Goal: Task Accomplishment & Management: Manage account settings

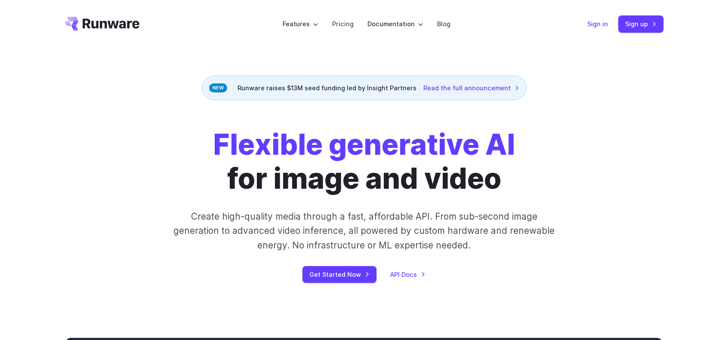
click at [599, 22] on link "Sign in" at bounding box center [597, 24] width 21 height 10
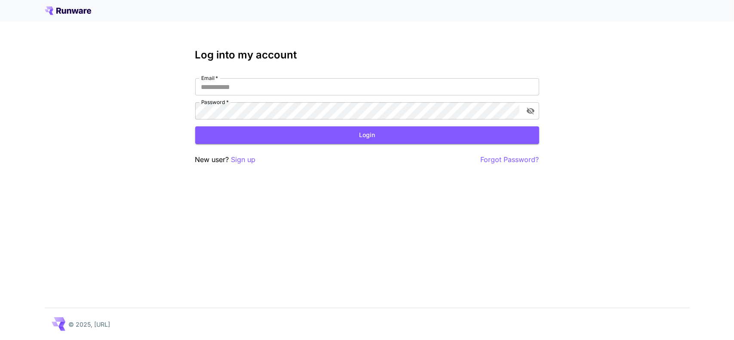
click at [691, 94] on div "Log into my account Email   * Email   * Password   * Password   * Login New use…" at bounding box center [367, 170] width 734 height 340
click at [590, 216] on div "Log into my account Email   * Email   * Password   * Password   * Login New use…" at bounding box center [367, 170] width 734 height 340
click at [274, 87] on input "Email   *" at bounding box center [367, 86] width 344 height 17
click at [242, 96] on div "Email   * Email   * Password   * Password   *" at bounding box center [367, 98] width 344 height 41
click at [257, 90] on input "Email   *" at bounding box center [367, 86] width 344 height 17
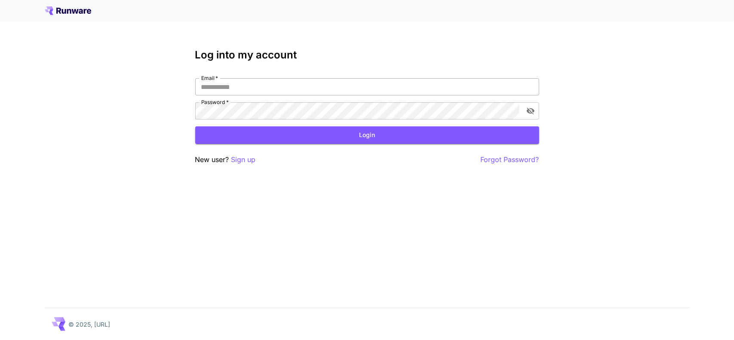
click at [276, 92] on input "Email   *" at bounding box center [367, 86] width 344 height 17
type input "**********"
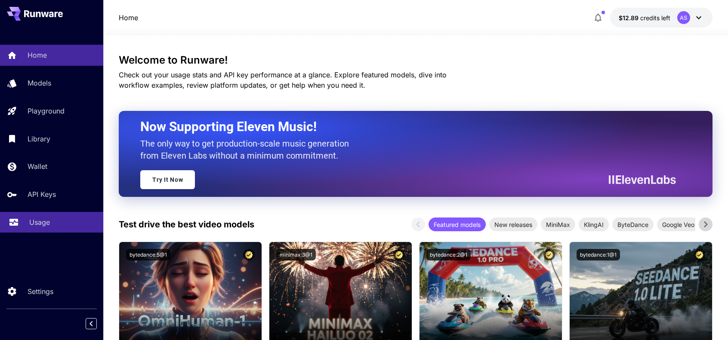
click at [40, 220] on p "Usage" at bounding box center [39, 222] width 21 height 10
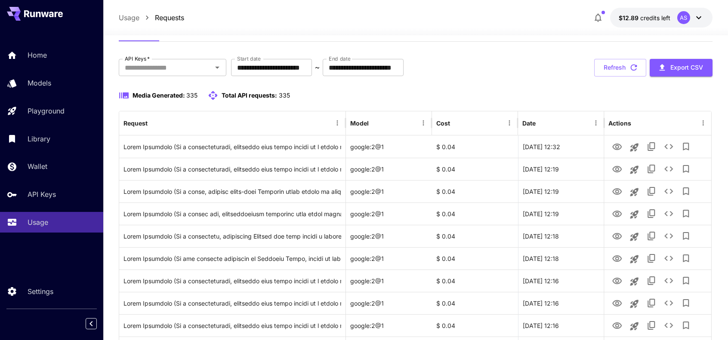
scroll to position [35, 0]
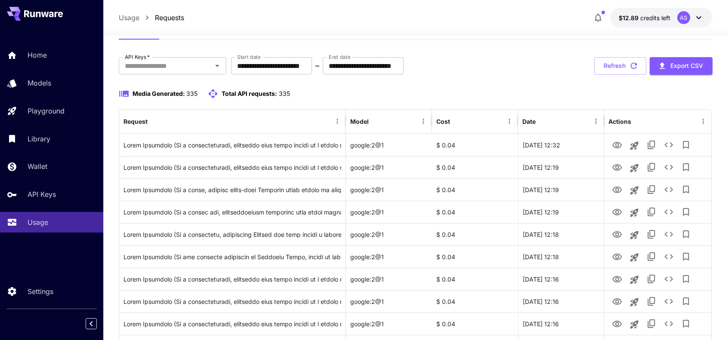
click at [46, 12] on icon at bounding box center [43, 13] width 39 height 7
